Goal: Book appointment/travel/reservation

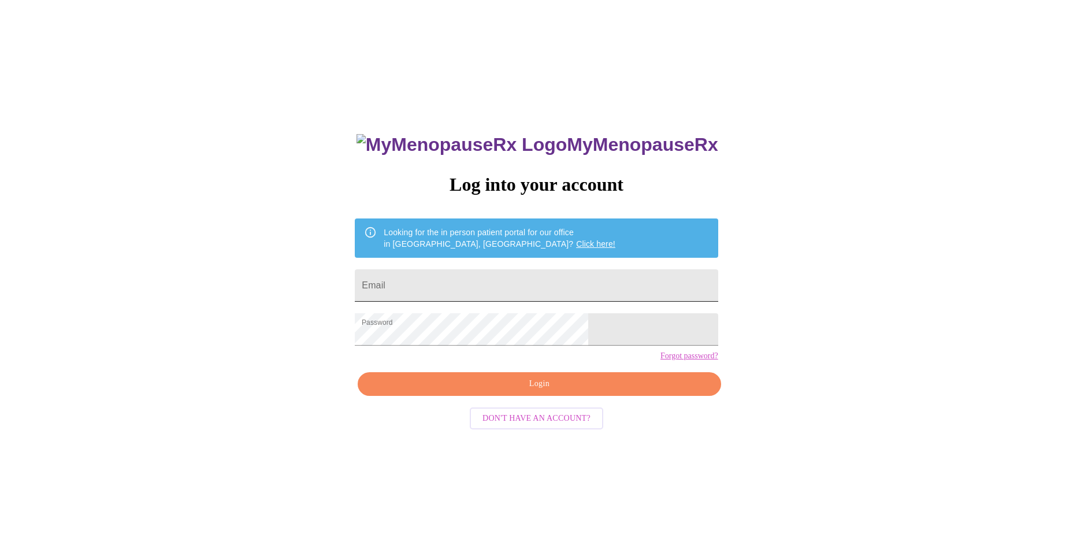
click at [458, 280] on input "Email" at bounding box center [536, 285] width 363 height 32
type input "[EMAIL_ADDRESS][DOMAIN_NAME]"
click at [570, 391] on span "Login" at bounding box center [539, 384] width 336 height 14
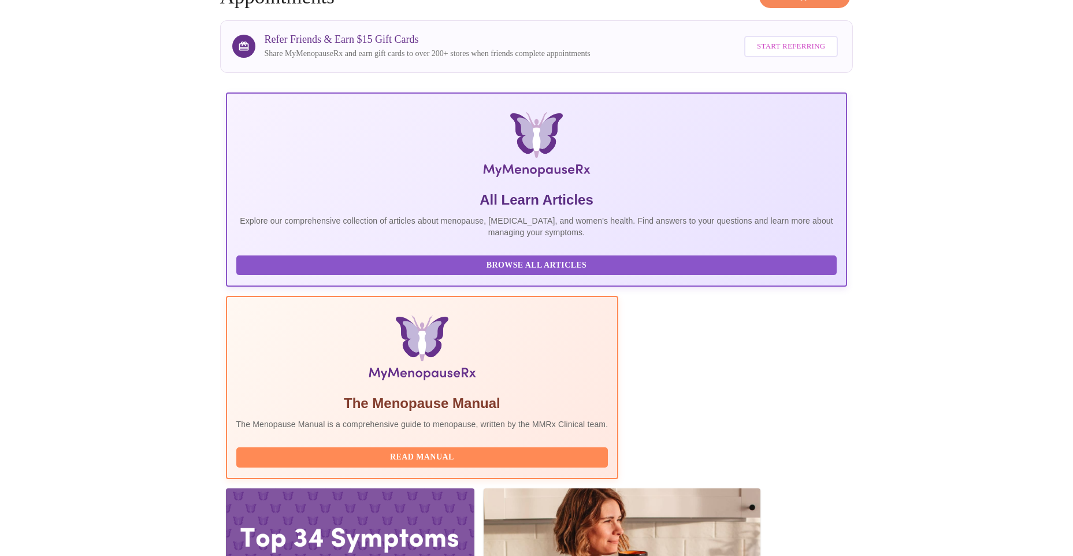
scroll to position [77, 0]
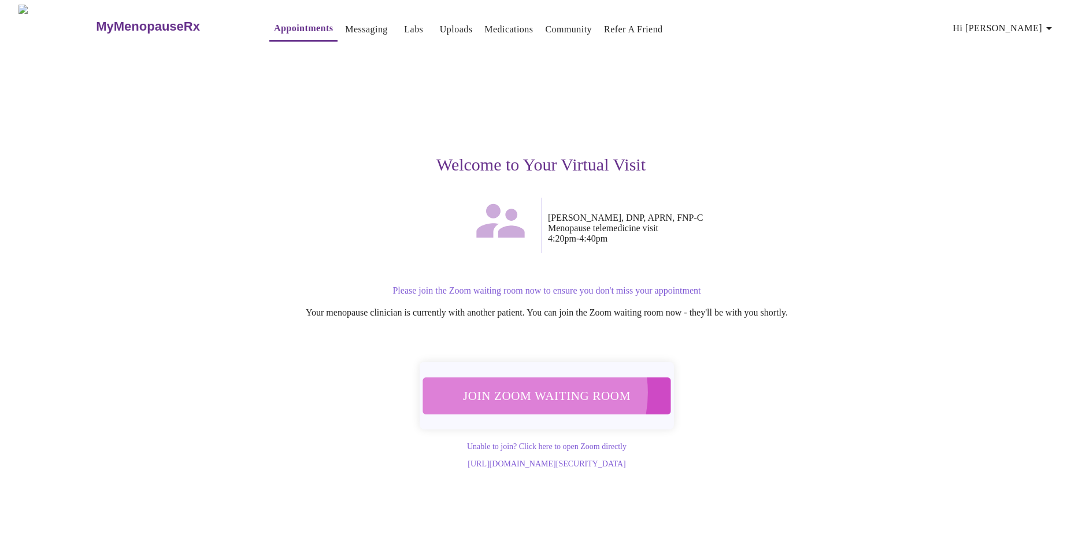
click at [527, 387] on span "Join Zoom Waiting Room" at bounding box center [546, 396] width 221 height 22
